Goal: Task Accomplishment & Management: Use online tool/utility

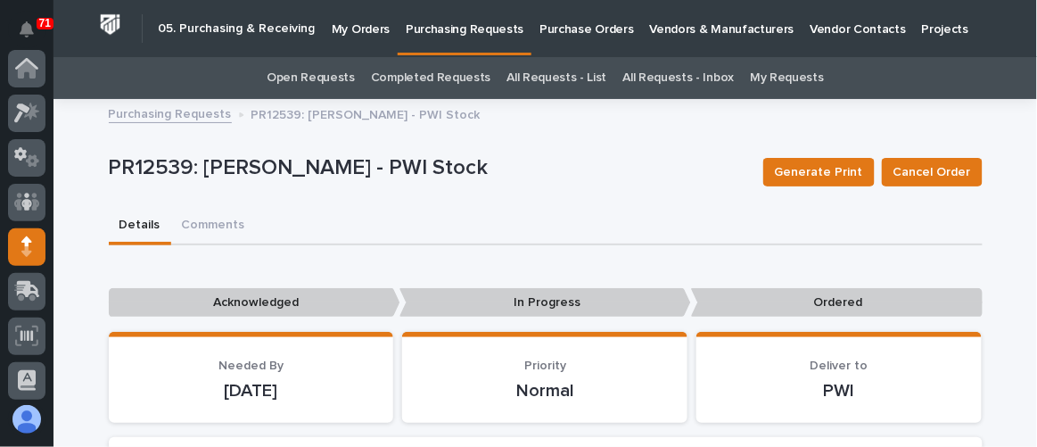
scroll to position [177, 0]
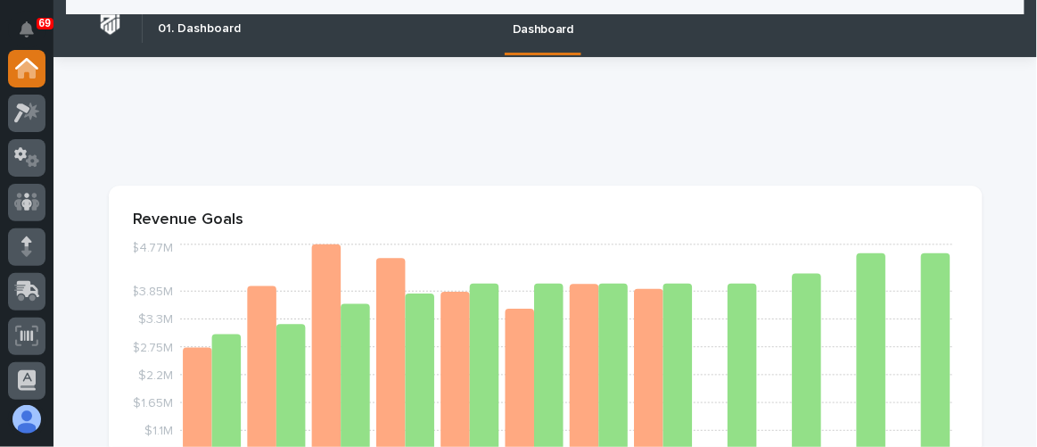
scroll to position [2107, 0]
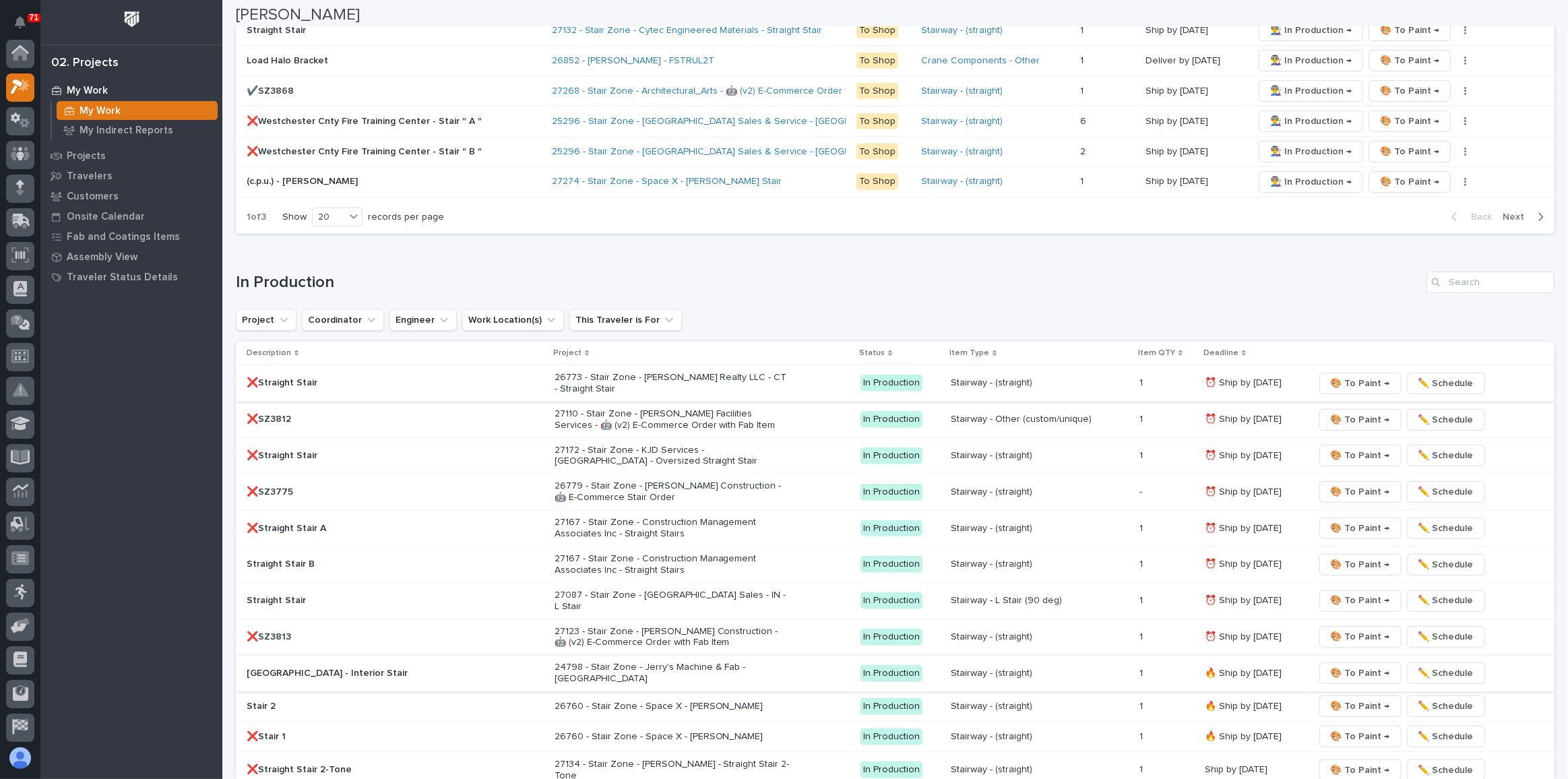
scroll to position [33, 0]
click at [1372, 665] on span "🎨 To Paint →" at bounding box center [1360, 672] width 59 height 16
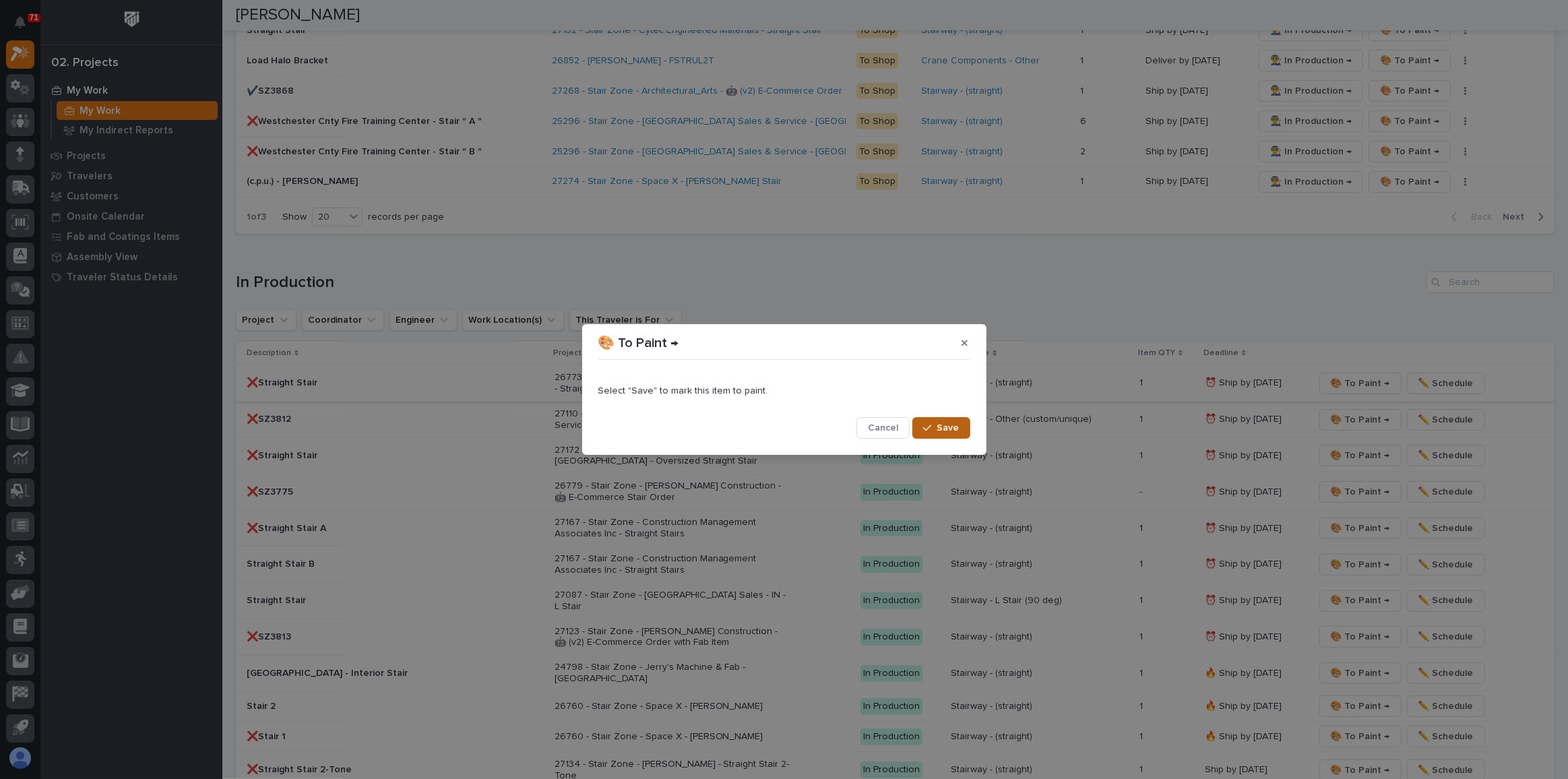
click at [936, 425] on div "button" at bounding box center [929, 428] width 14 height 9
